Goal: Task Accomplishment & Management: Use online tool/utility

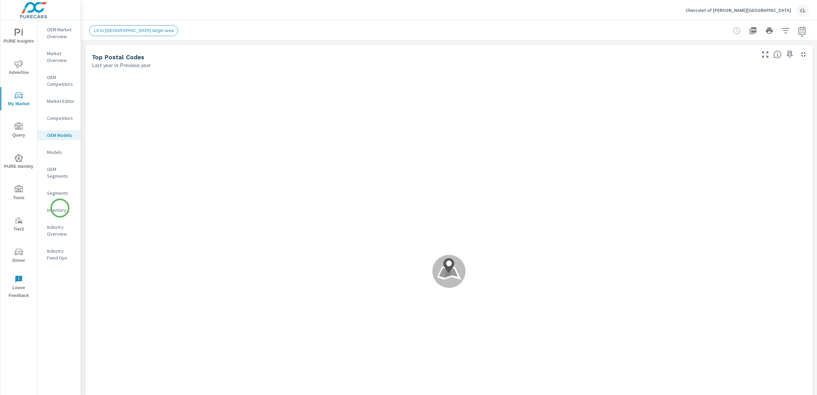
click at [60, 208] on p "Inventory" at bounding box center [61, 210] width 28 height 7
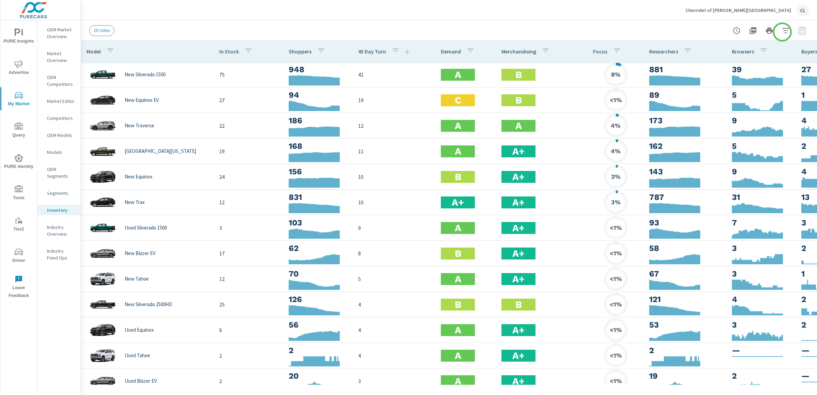
click at [783, 31] on icon "button" at bounding box center [785, 31] width 8 height 8
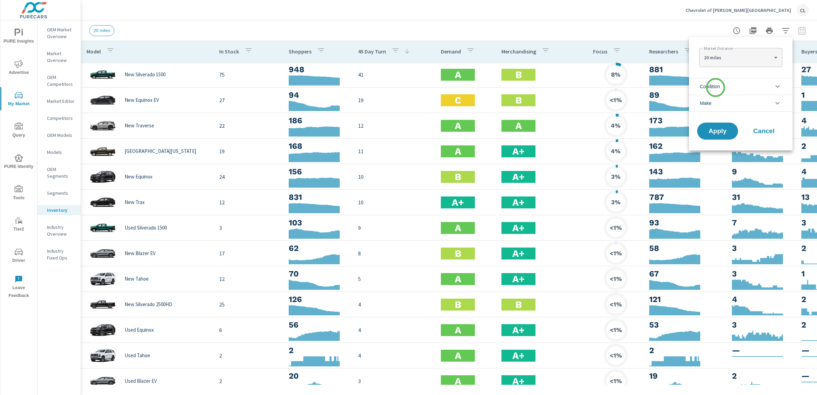
click at [715, 87] on span "Condition" at bounding box center [710, 86] width 20 height 16
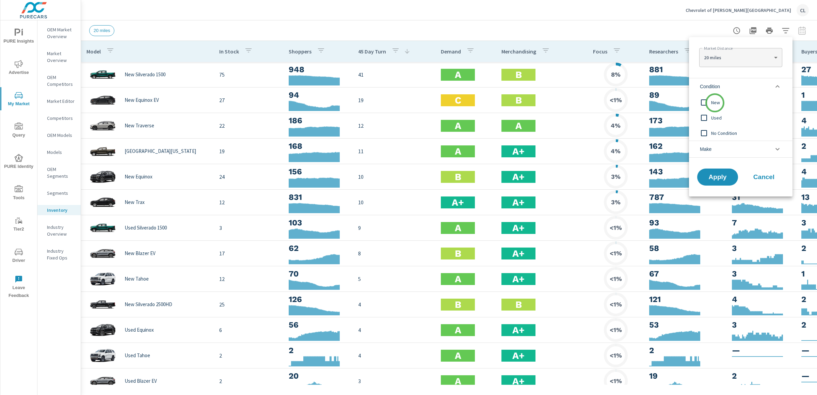
click at [715, 102] on span "New" at bounding box center [748, 102] width 75 height 8
click at [723, 152] on li "Make" at bounding box center [740, 149] width 103 height 17
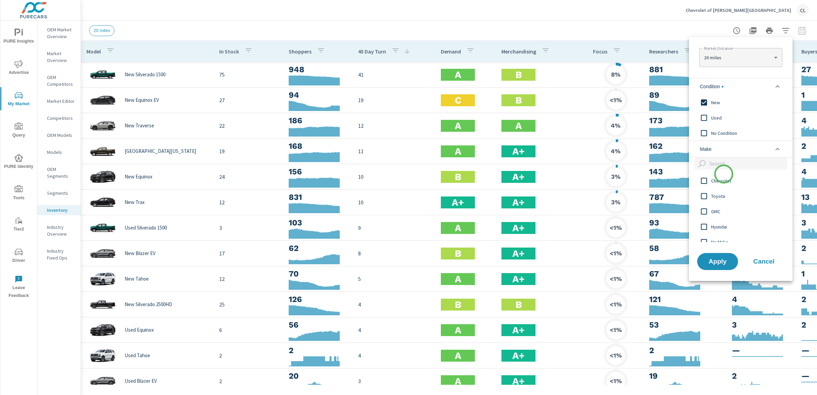
click at [724, 177] on span "Chevrolet" at bounding box center [748, 181] width 75 height 8
click at [722, 263] on span "Apply" at bounding box center [718, 261] width 28 height 6
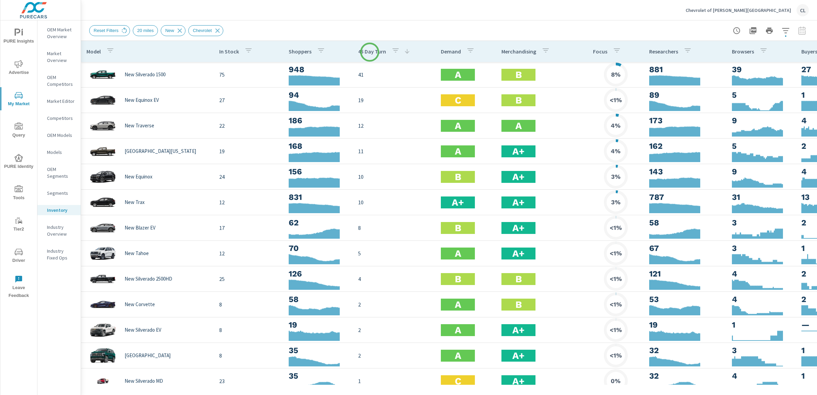
click at [370, 52] on p "45 Day Turn" at bounding box center [372, 51] width 28 height 7
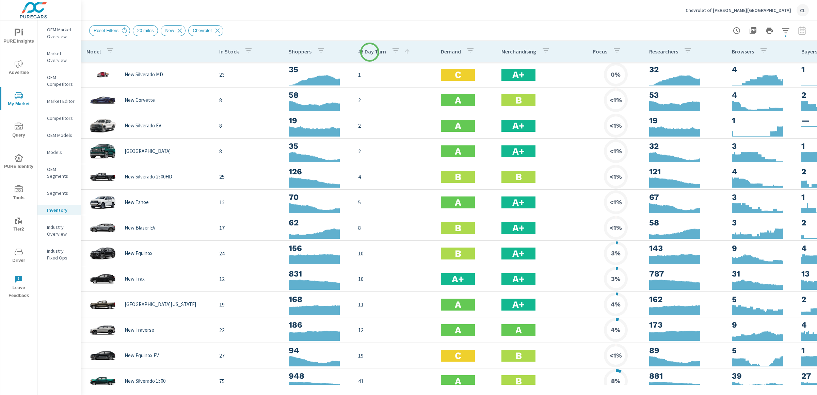
click at [370, 52] on p "45 Day Turn" at bounding box center [372, 51] width 28 height 7
